Goal: Transaction & Acquisition: Purchase product/service

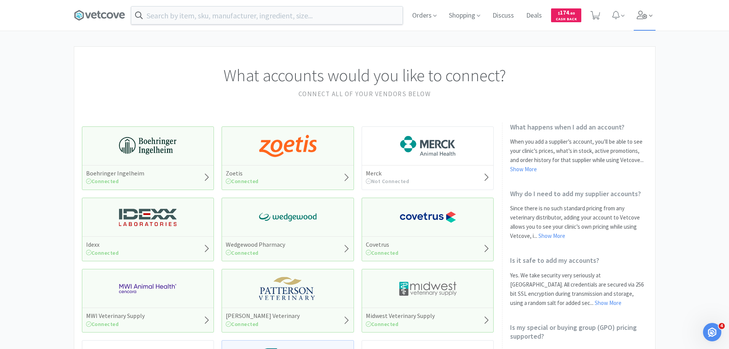
click at [642, 14] on icon at bounding box center [642, 15] width 10 height 8
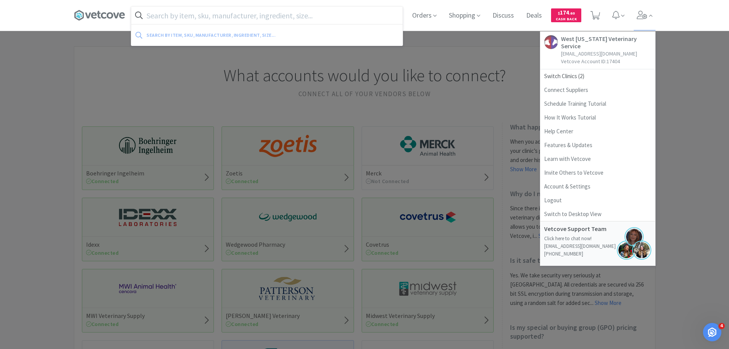
click at [282, 15] on input "text" at bounding box center [266, 16] width 271 height 18
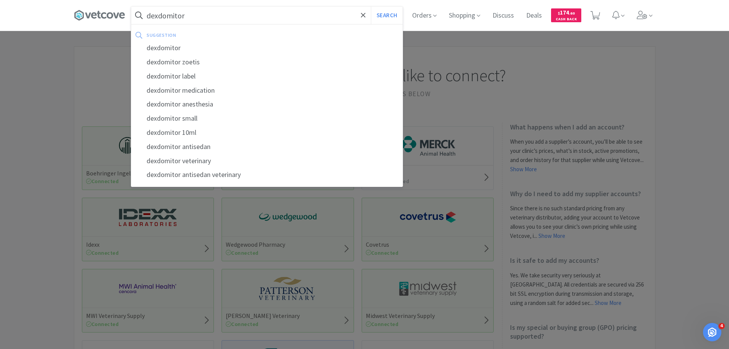
type input "dexdomitor"
click at [371, 7] on button "Search" at bounding box center [387, 16] width 32 height 18
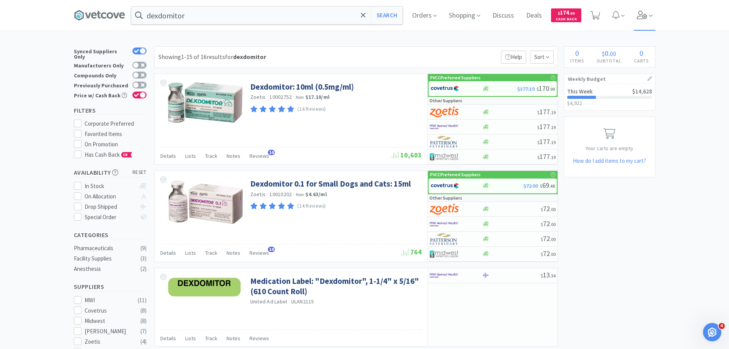
click at [643, 19] on icon at bounding box center [642, 15] width 10 height 8
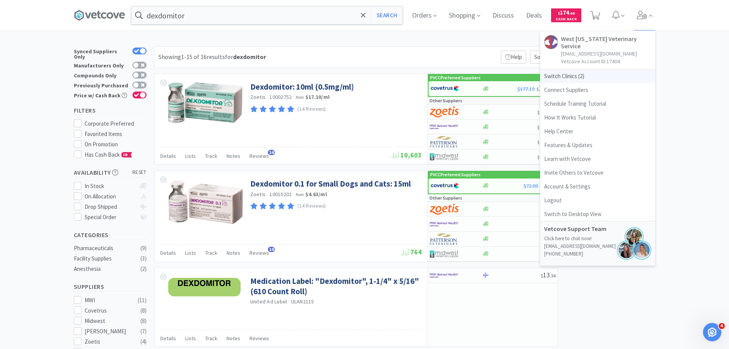
click at [572, 69] on span "Switch Clinics ( 2 )" at bounding box center [597, 76] width 115 height 14
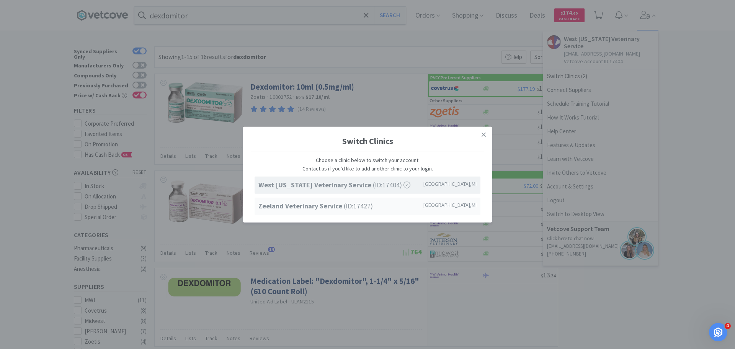
click at [302, 205] on strong "Zeeland Veterinary Service" at bounding box center [300, 205] width 85 height 9
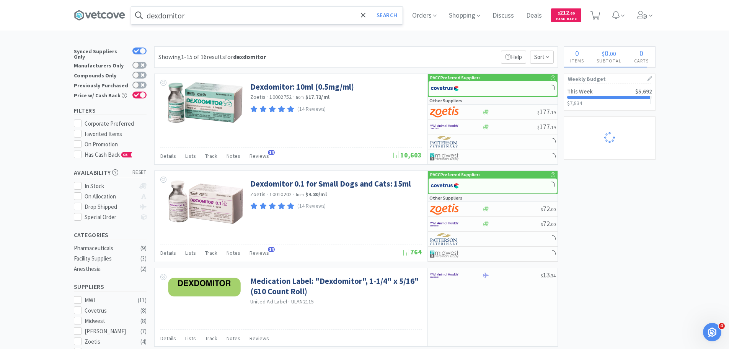
click at [247, 15] on input "dexdomitor" at bounding box center [266, 16] width 271 height 18
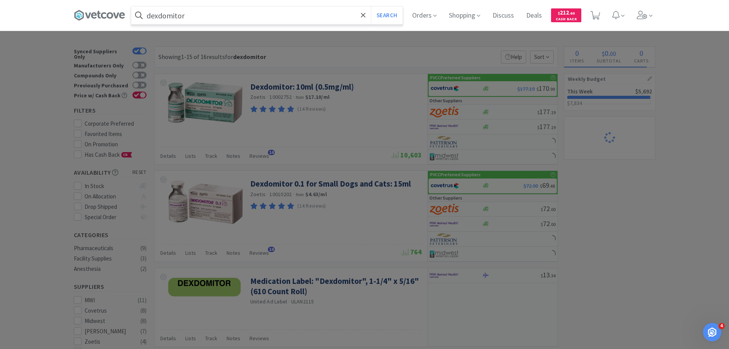
click at [247, 15] on input "dexdomitor" at bounding box center [266, 16] width 271 height 18
type input "dexdomitor 0.1mg"
click at [387, 16] on button "Search" at bounding box center [387, 16] width 32 height 18
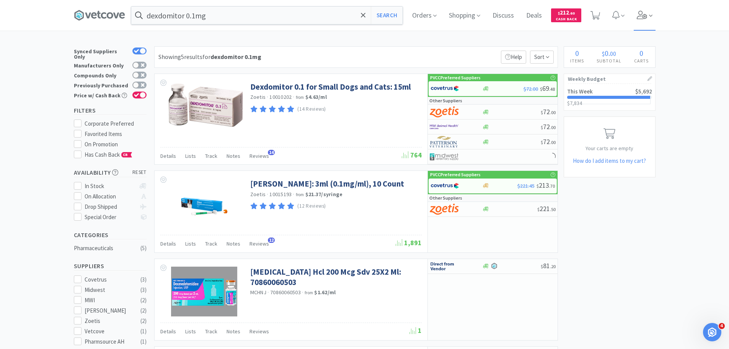
click at [643, 13] on icon at bounding box center [642, 15] width 11 height 8
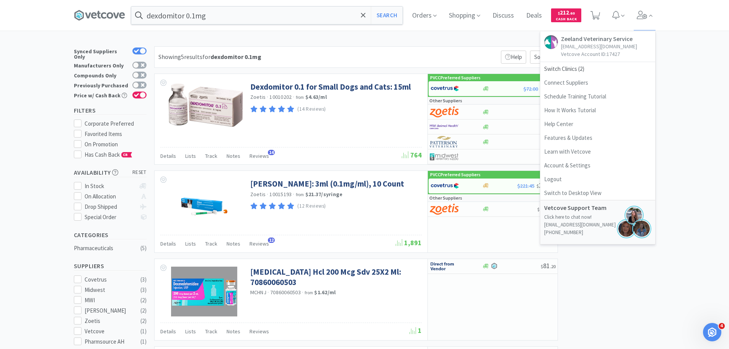
click at [705, 114] on div "× Filter Results Synced Suppliers Only Manufacturers Only Compounds Only Previo…" at bounding box center [364, 294] width 729 height 496
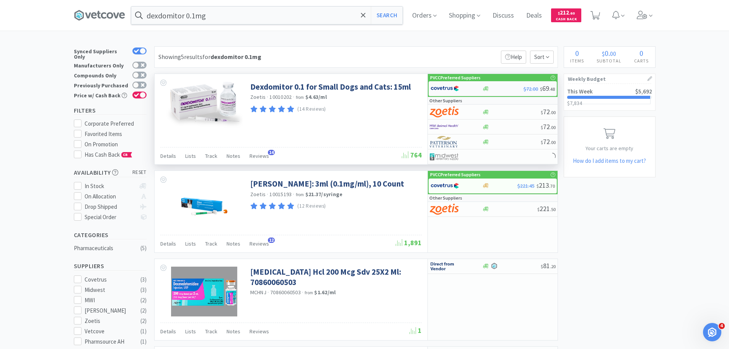
click at [436, 86] on img at bounding box center [445, 88] width 29 height 11
select select "1"
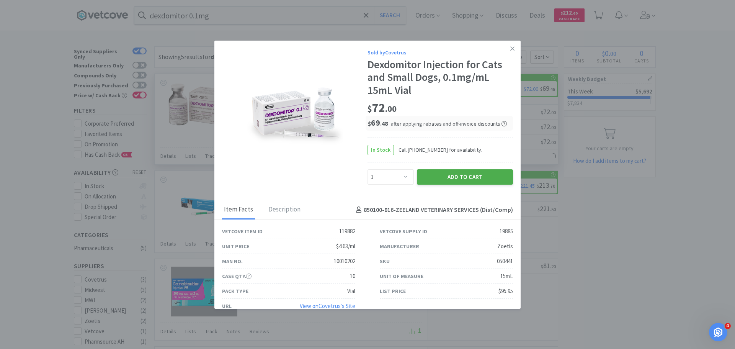
click at [469, 176] on button "Add to Cart" at bounding box center [465, 176] width 96 height 15
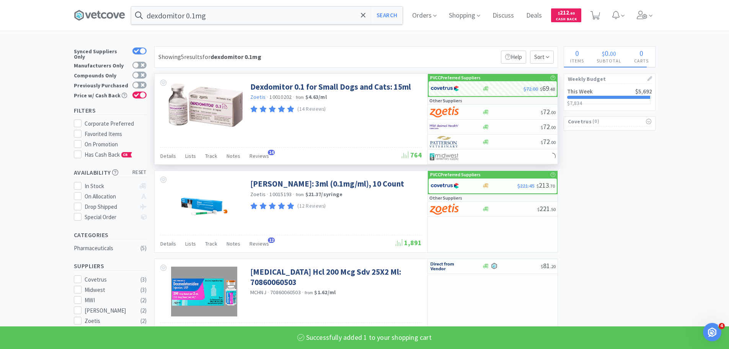
select select "1"
click at [278, 87] on link "Dexdomitor 0.1 for Small Dogs and Cats: 15ml" at bounding box center [330, 87] width 161 height 10
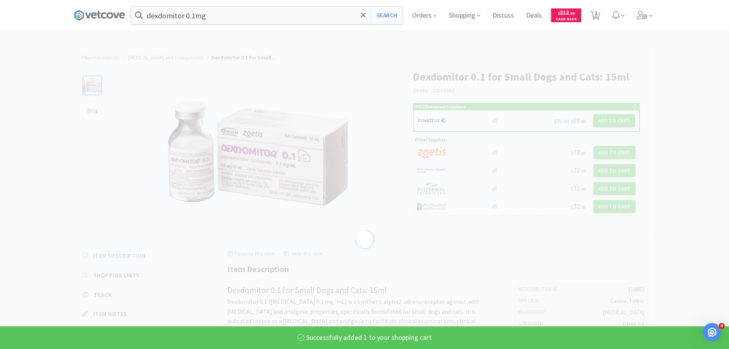
select select "119882"
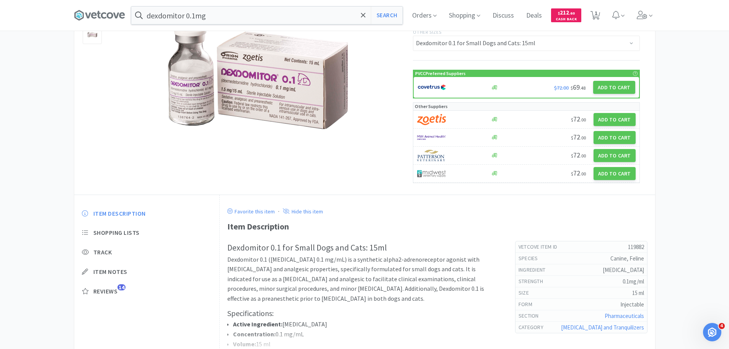
scroll to position [115, 0]
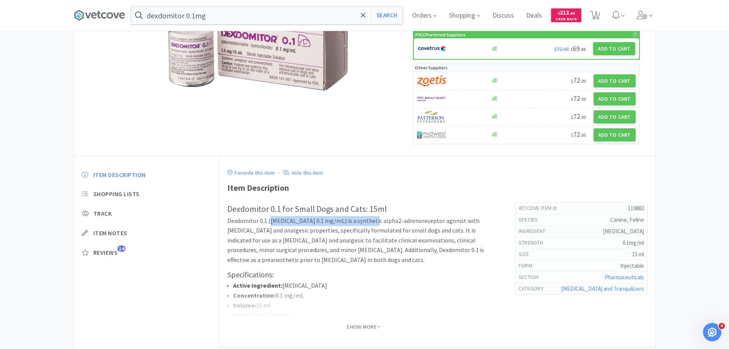
drag, startPoint x: 269, startPoint y: 221, endPoint x: 381, endPoint y: 222, distance: 112.5
click at [381, 222] on p "Dexdomitor 0.1 ([MEDICAL_DATA] 0.1 mg/mL) is a synthetic alpha2-adrenoreceptor …" at bounding box center [363, 240] width 273 height 49
copy p "[MEDICAL_DATA] 0.1 mg/mL"
click at [230, 17] on input "dexdomitor 0.1mg" at bounding box center [266, 16] width 271 height 18
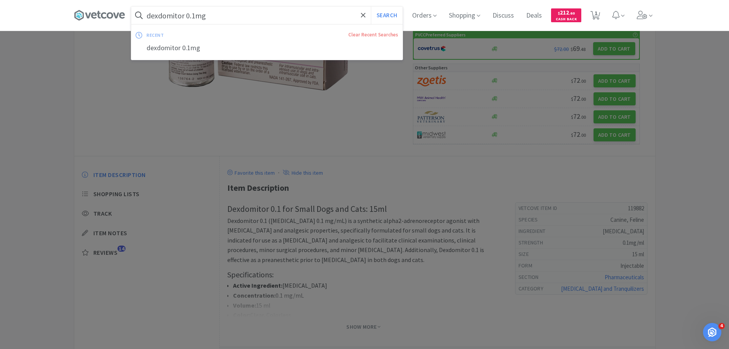
paste input "[MEDICAL_DATA] hydrochloride 0.1 mg/mL"
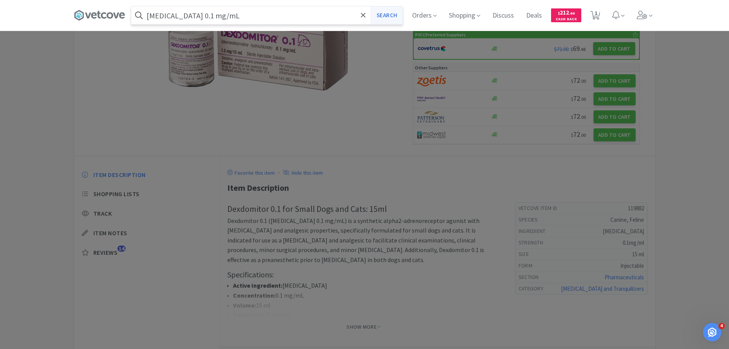
type input "[MEDICAL_DATA] 0.1 mg/mL"
click at [387, 16] on button "Search" at bounding box center [387, 16] width 32 height 18
select select "1"
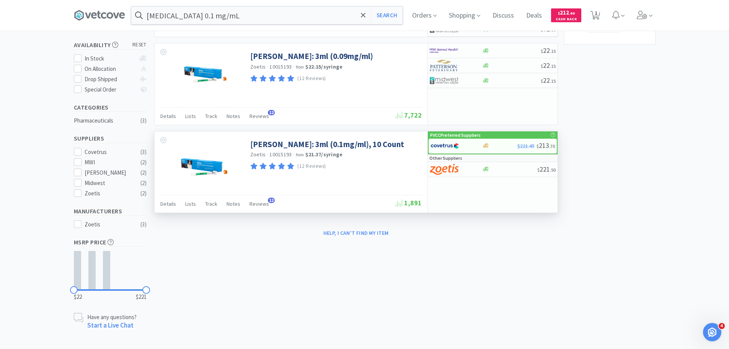
scroll to position [13, 0]
